Goal: Task Accomplishment & Management: Manage account settings

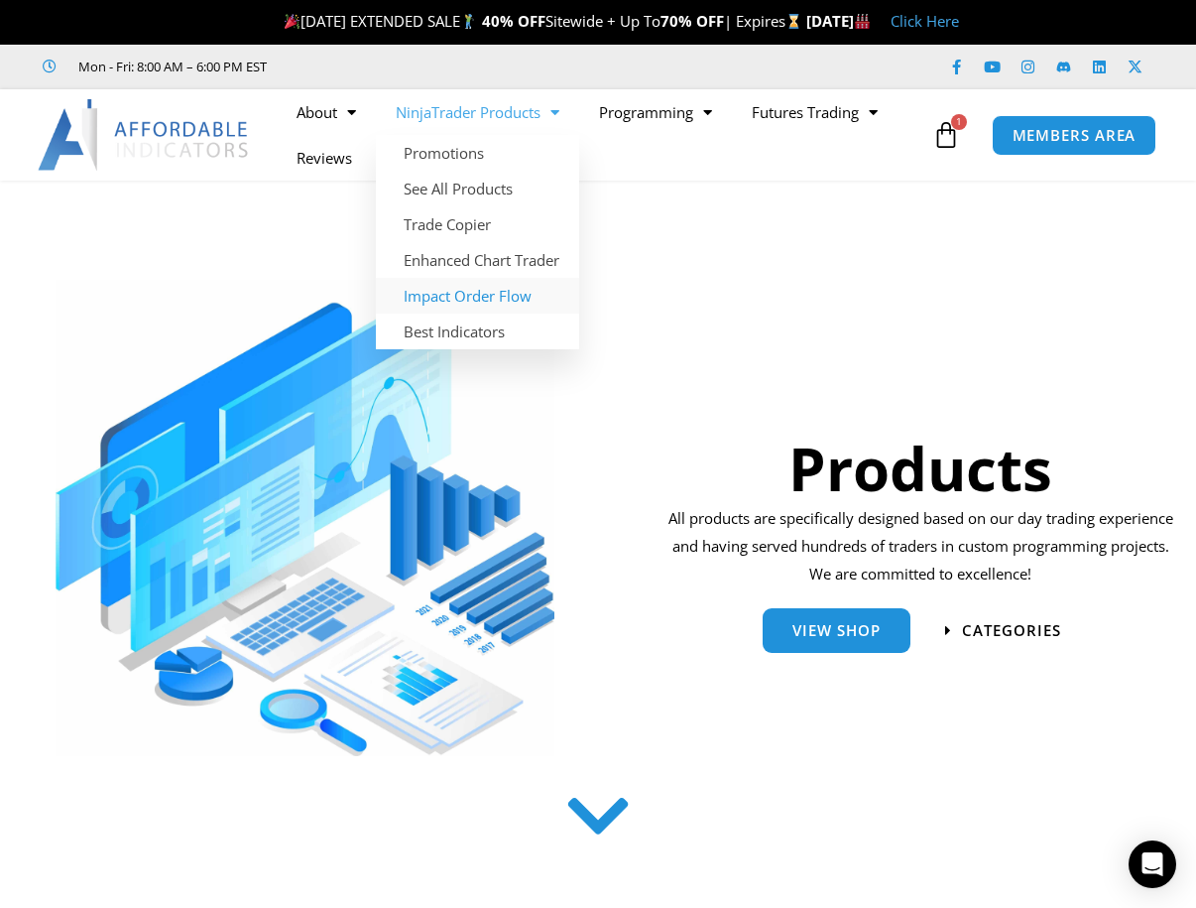
click at [498, 298] on link "Impact Order Flow" at bounding box center [477, 296] width 203 height 36
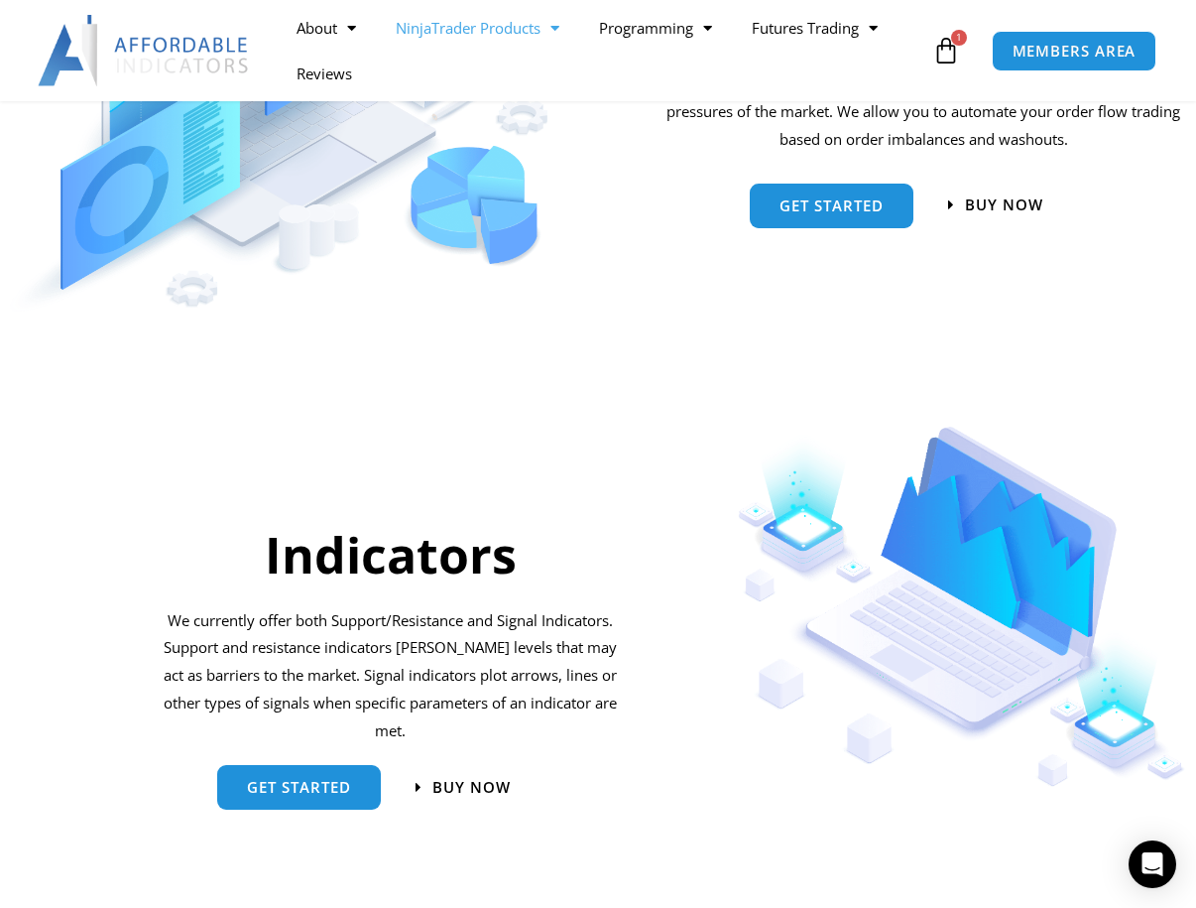
scroll to position [1884, 0]
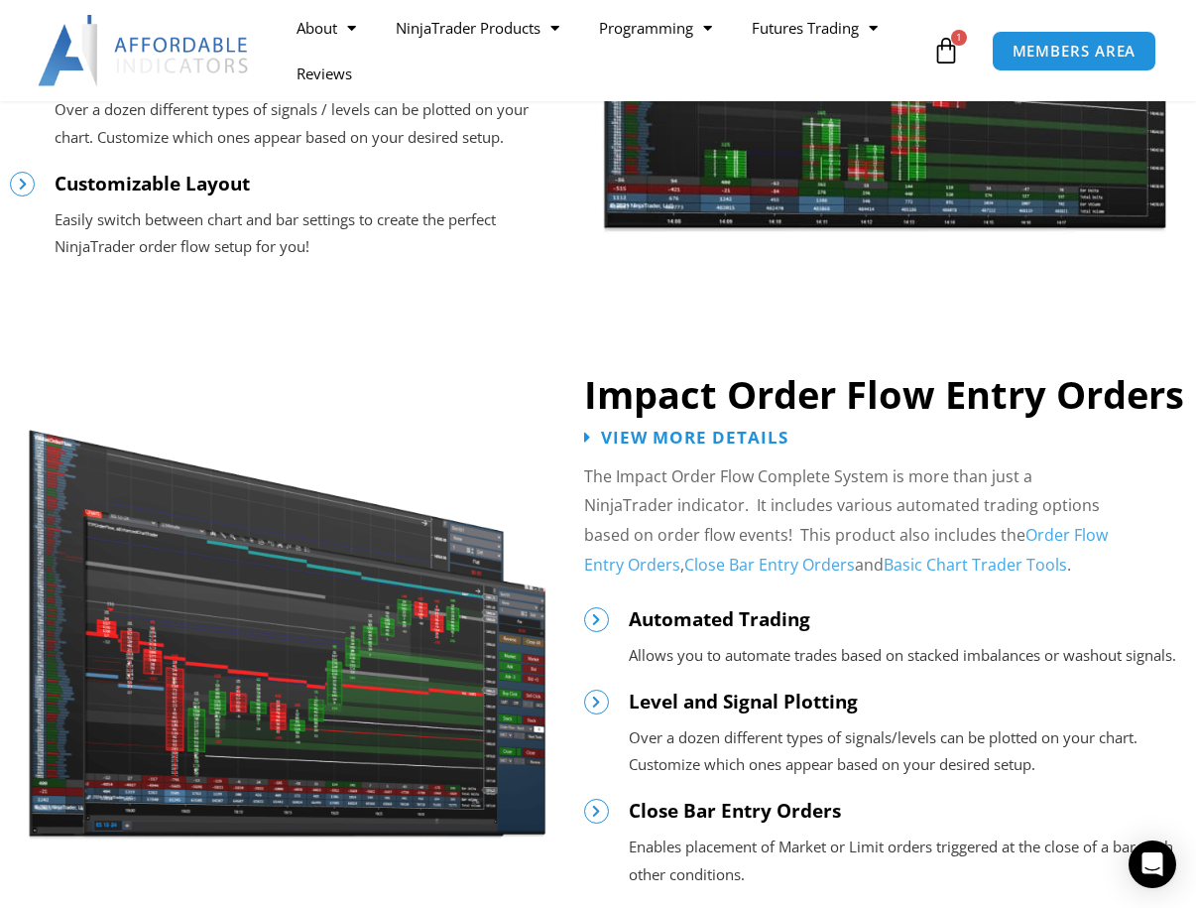
scroll to position [1984, 0]
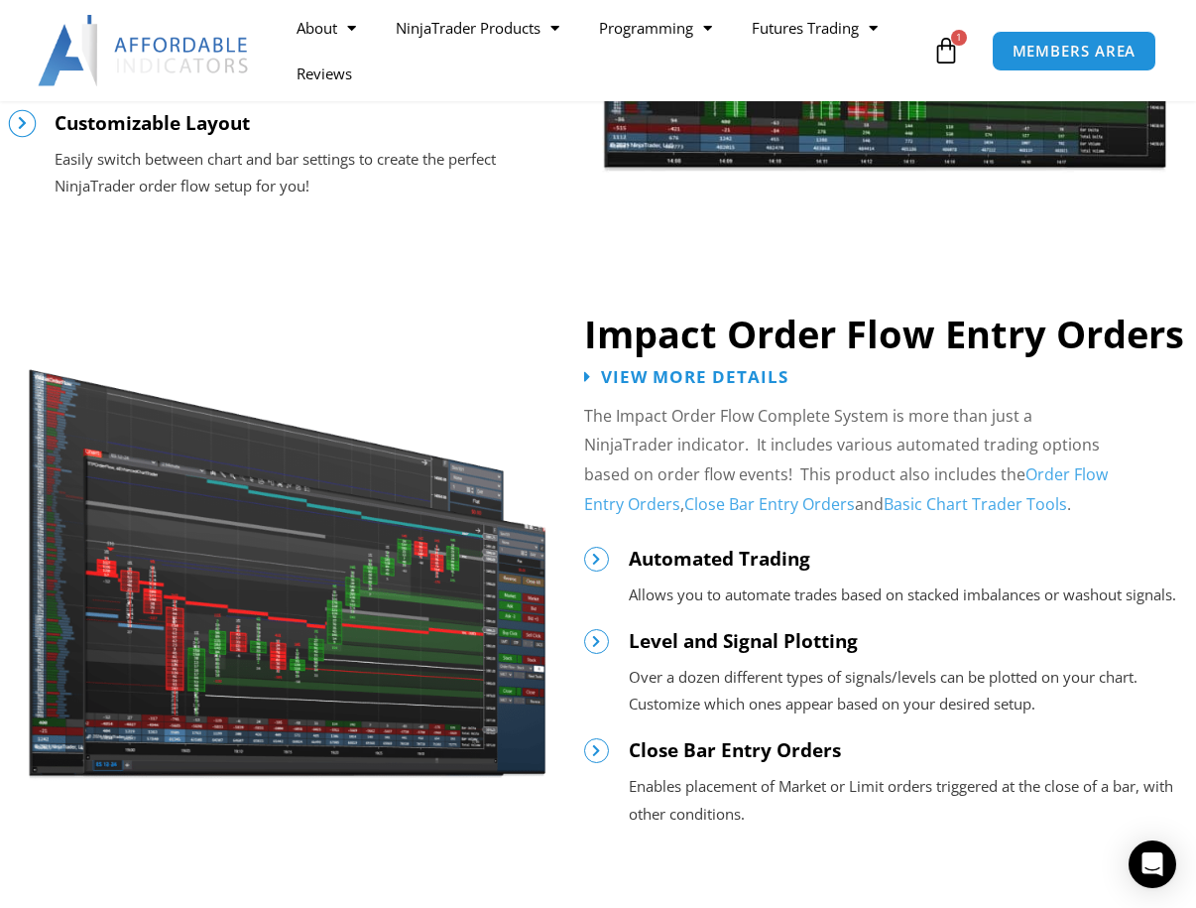
click at [28, 118] on icon at bounding box center [22, 123] width 14 height 14
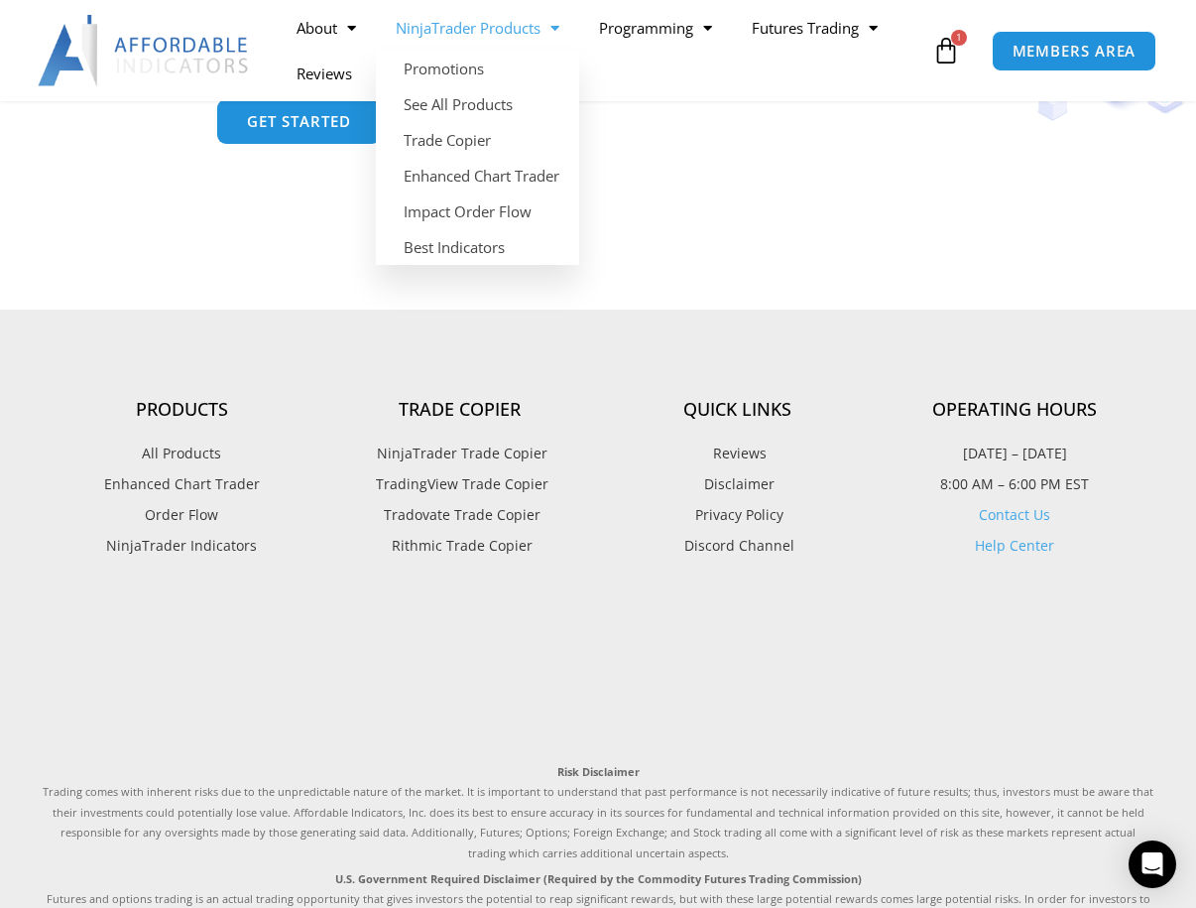
click at [556, 35] on span "Menu" at bounding box center [550, 28] width 19 height 35
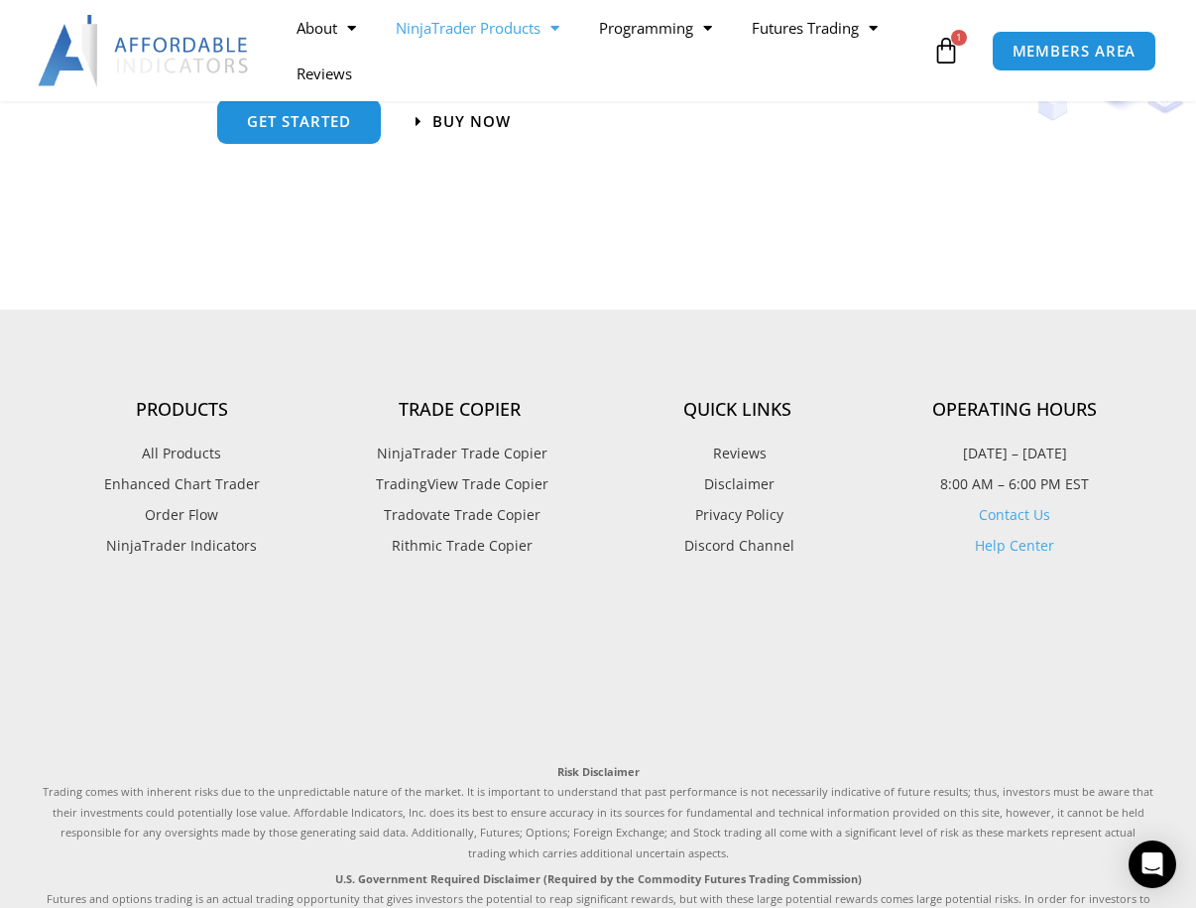
click at [553, 39] on span "Menu" at bounding box center [550, 28] width 19 height 35
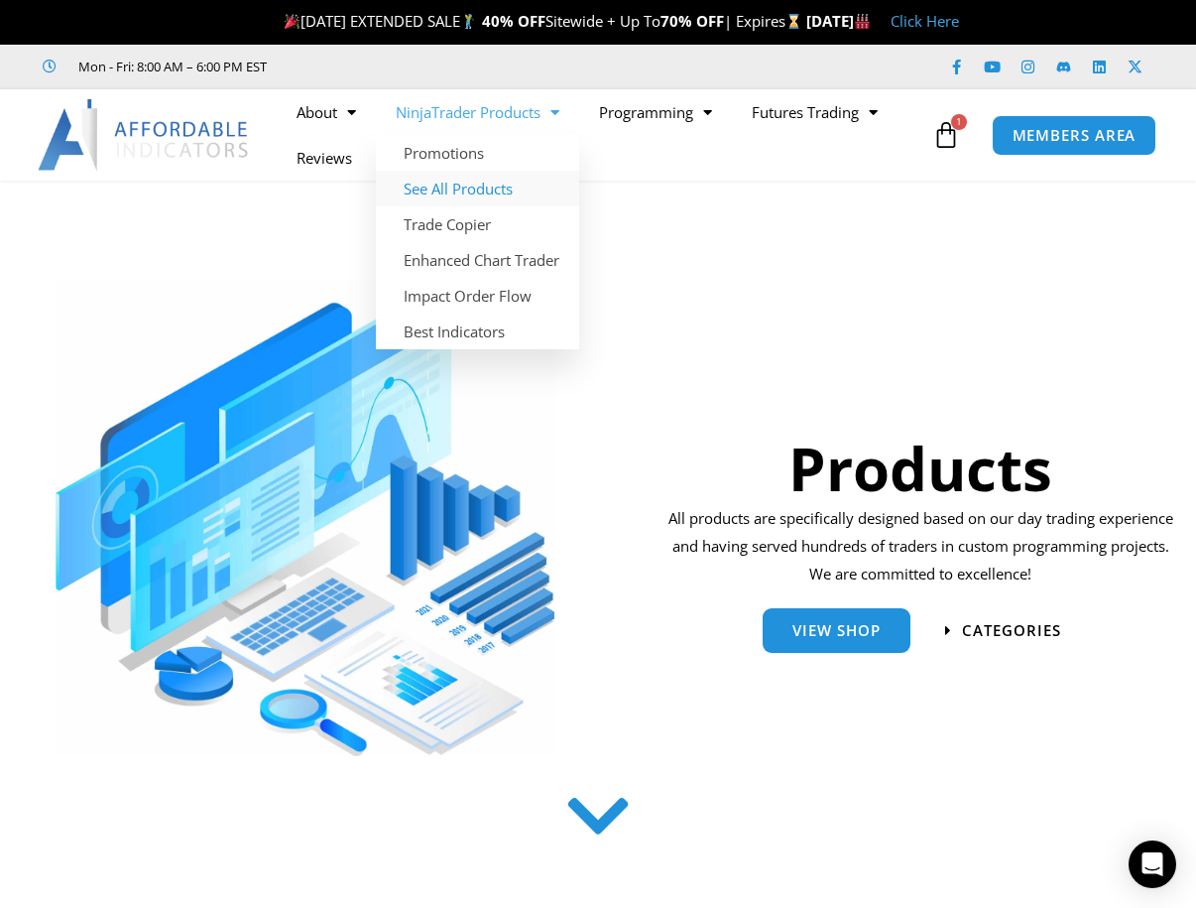
click at [476, 192] on link "See All Products" at bounding box center [477, 189] width 203 height 36
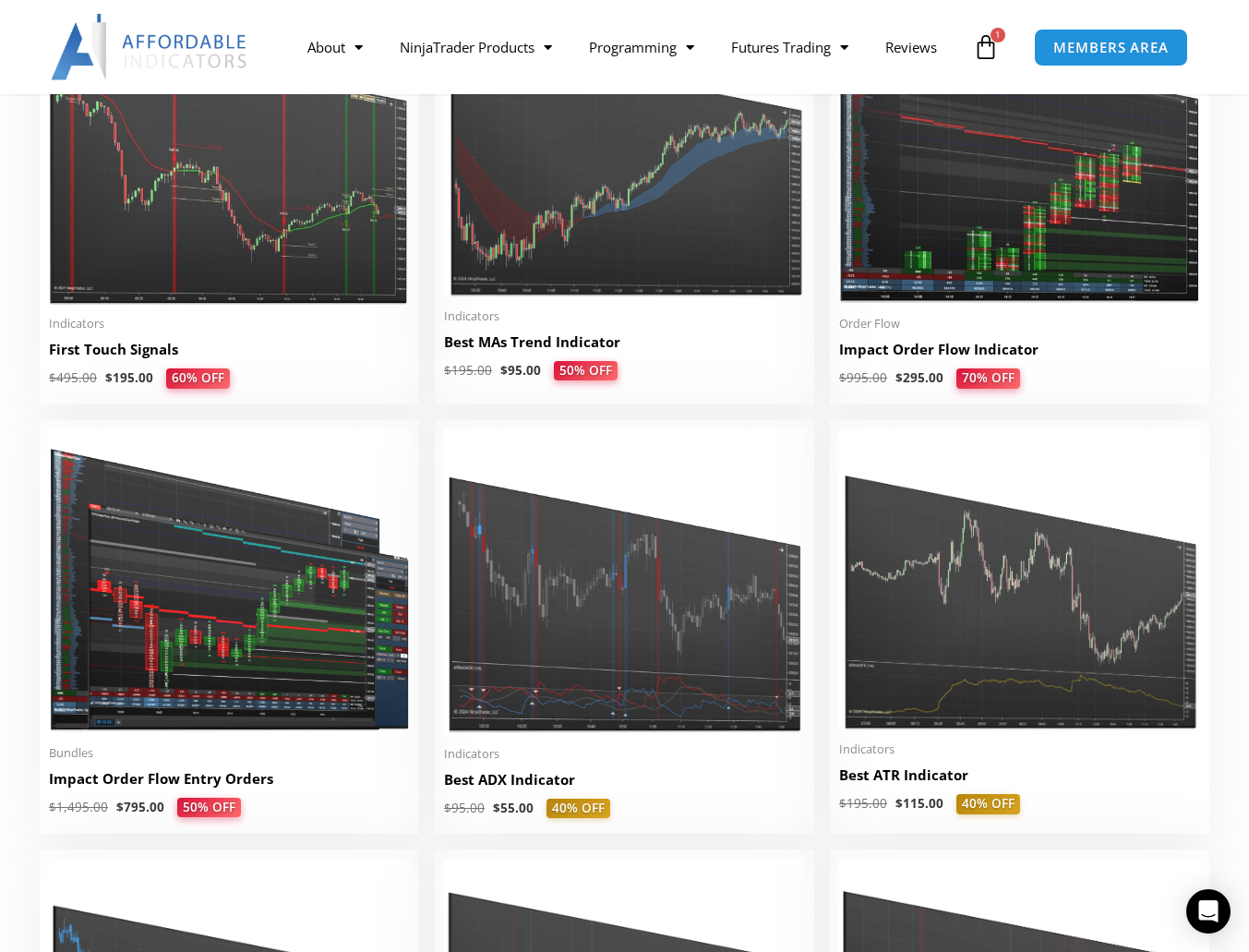
scroll to position [3046, 0]
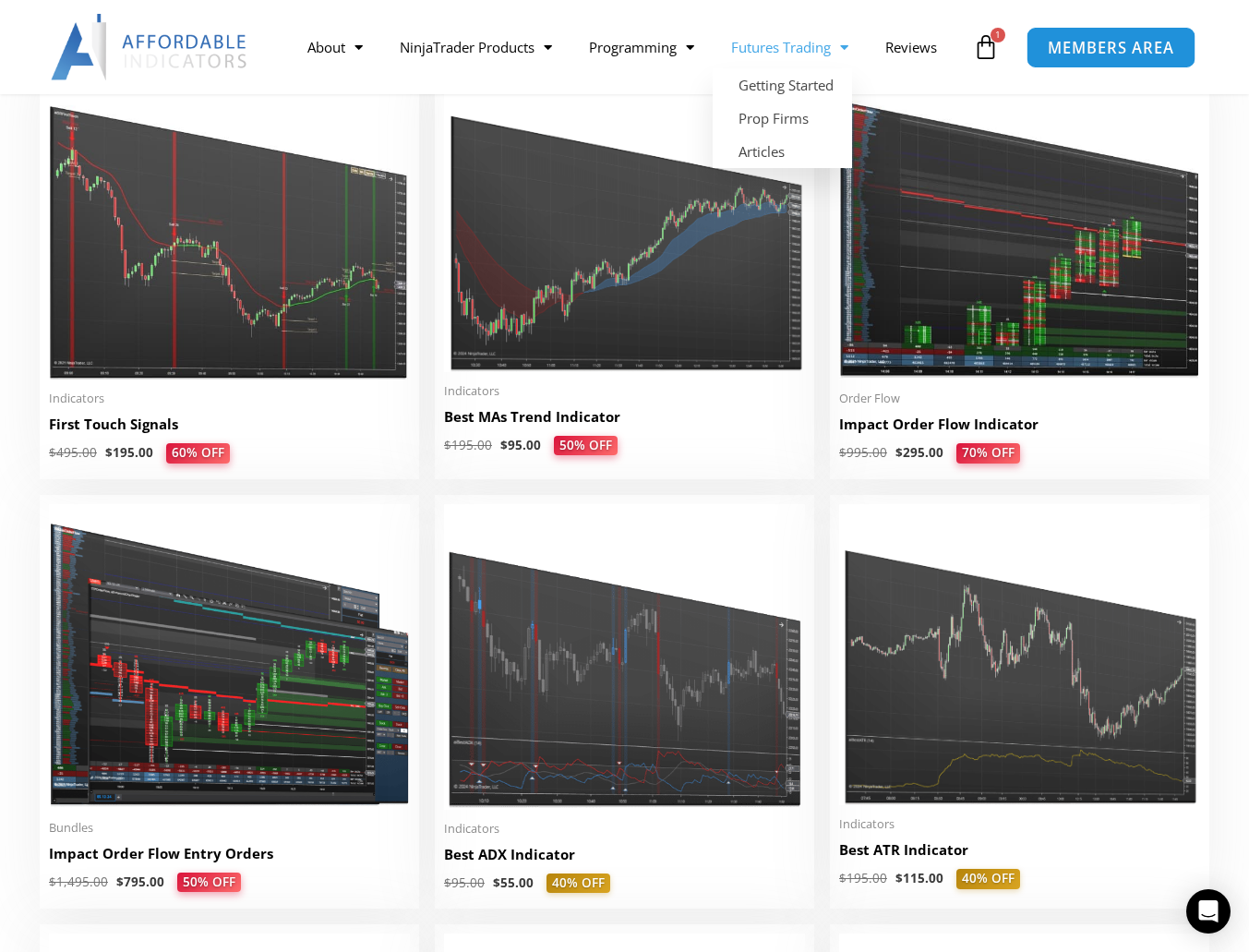
click at [1092, 54] on span "MEMBERS AREA" at bounding box center [1111, 47] width 127 height 16
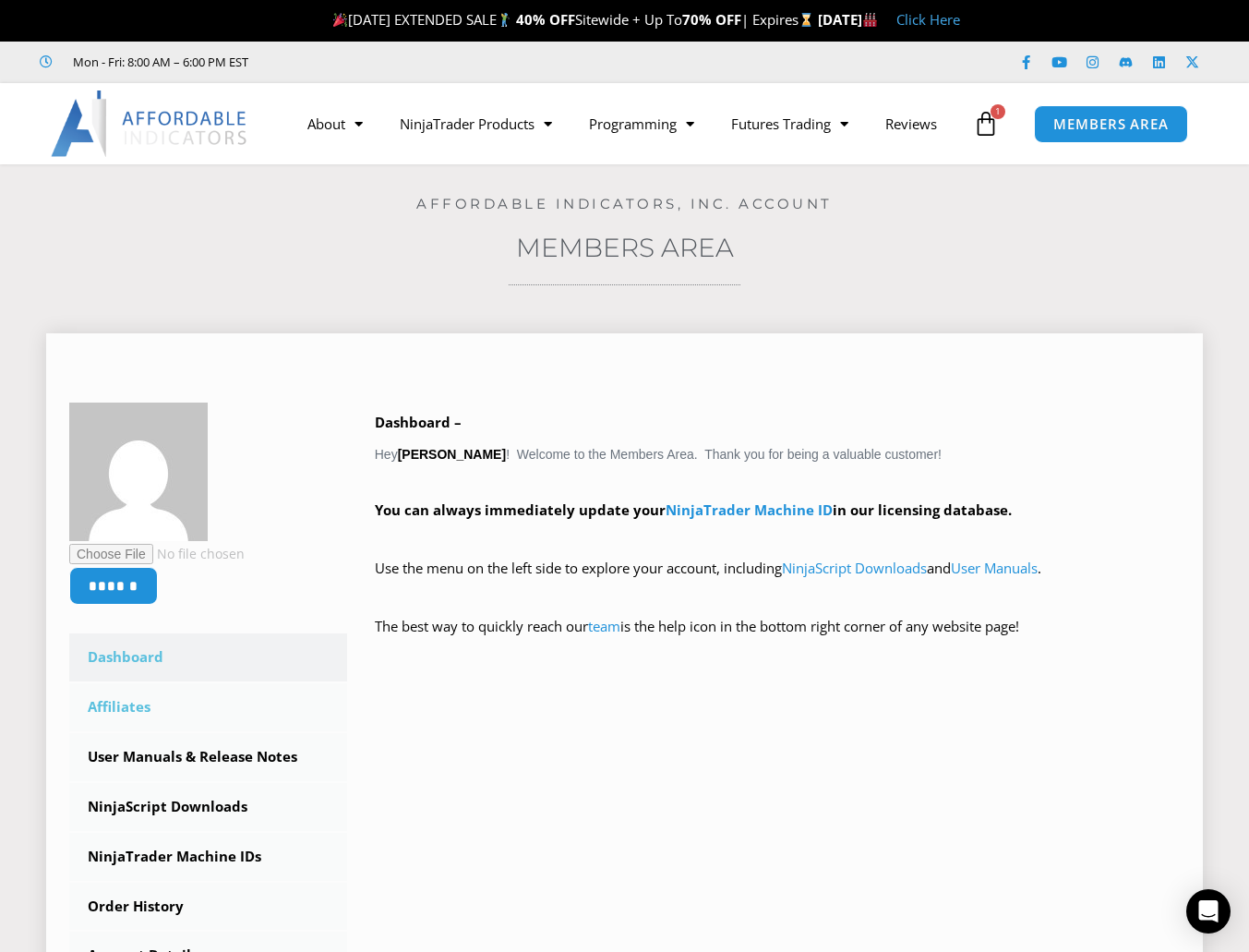
click at [135, 707] on link "Affiliates" at bounding box center [208, 707] width 278 height 48
